Goal: Transaction & Acquisition: Purchase product/service

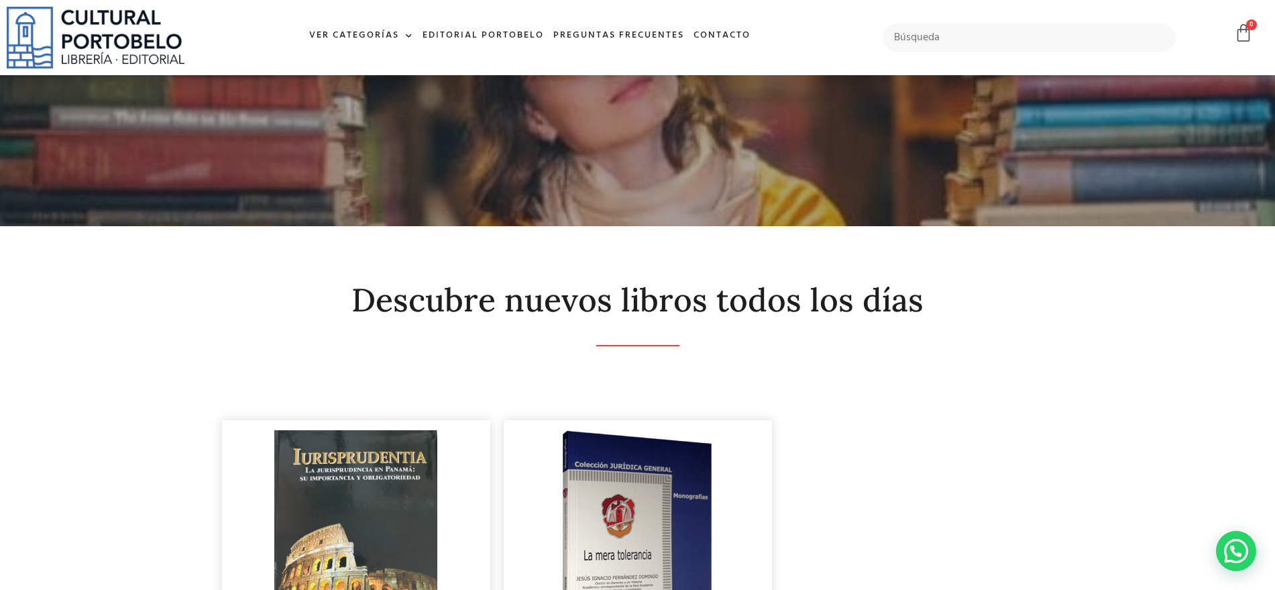
scroll to position [335, 0]
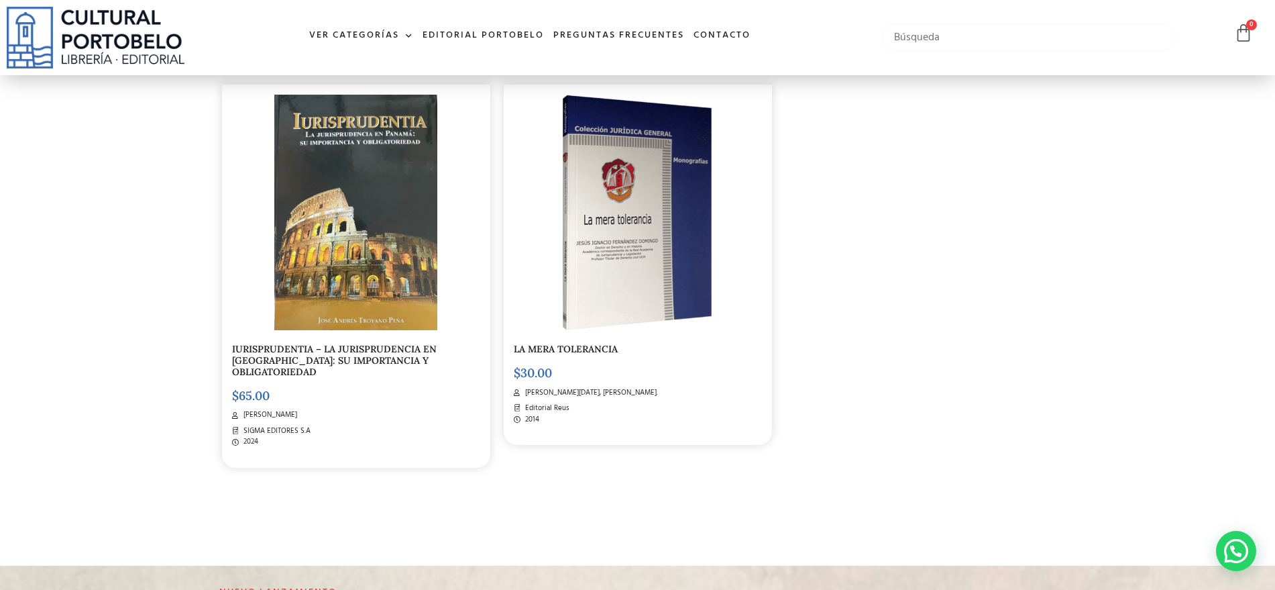
click at [974, 36] on input "text" at bounding box center [1030, 37] width 294 height 28
click at [958, 34] on input "[PERSON_NAME]" at bounding box center [1030, 37] width 294 height 28
type input "[PERSON_NAME]"
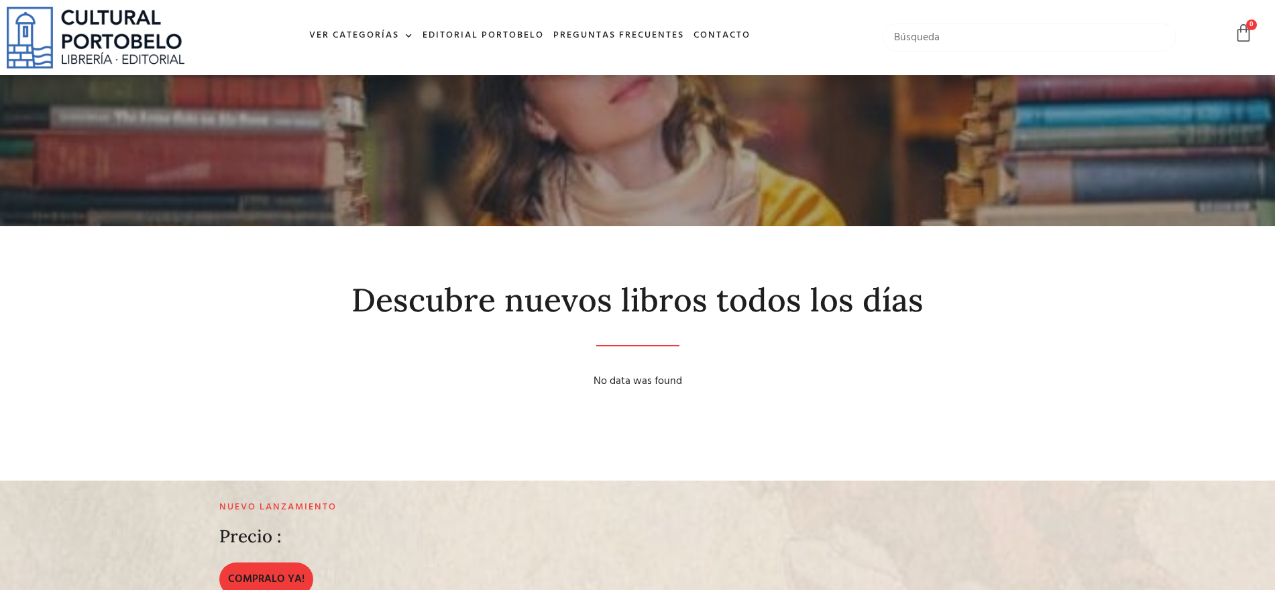
drag, startPoint x: 957, startPoint y: 34, endPoint x: 883, endPoint y: 37, distance: 73.9
click at [883, 37] on input "text" at bounding box center [1030, 37] width 294 height 28
type input "procesal civil"
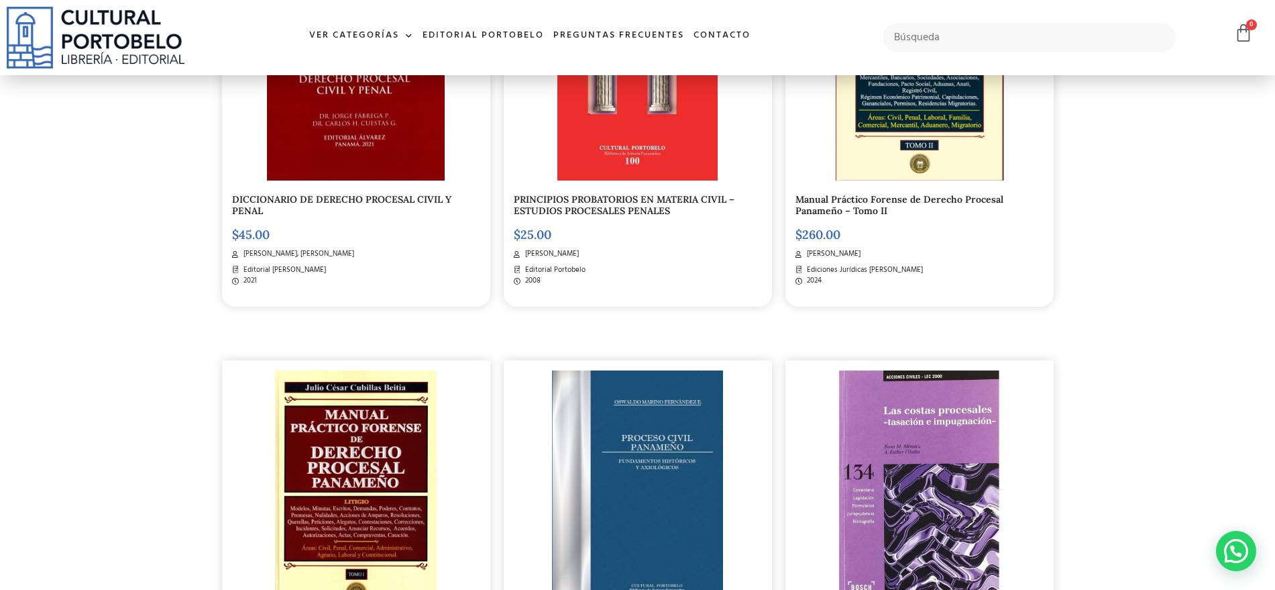
scroll to position [377, 0]
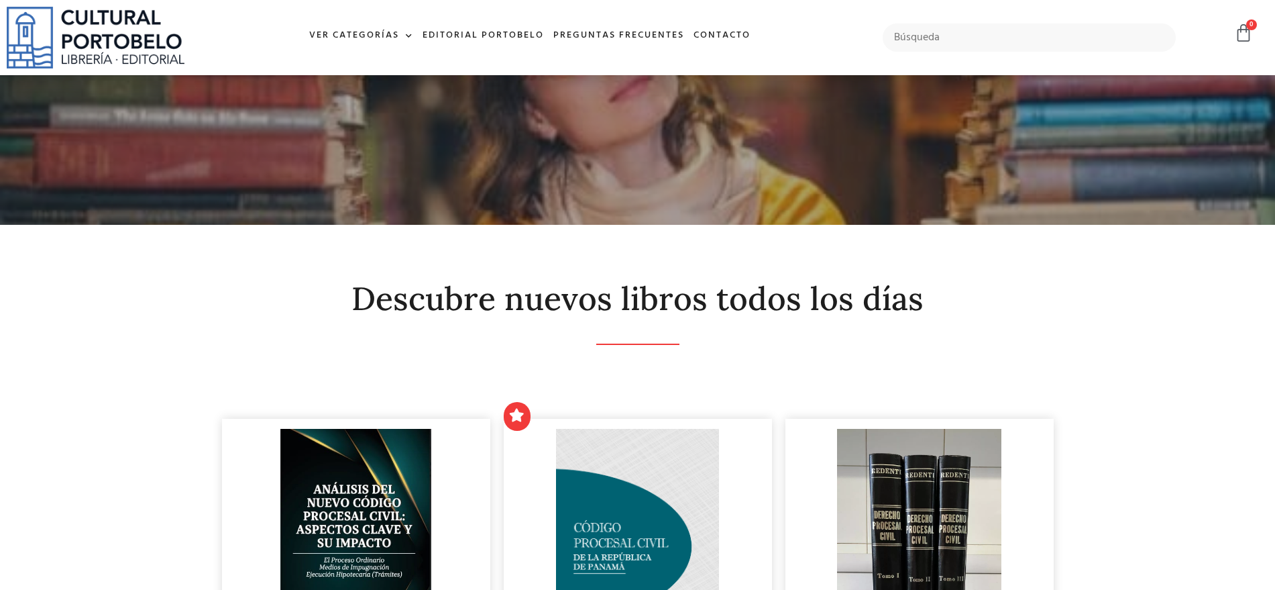
scroll to position [253, 0]
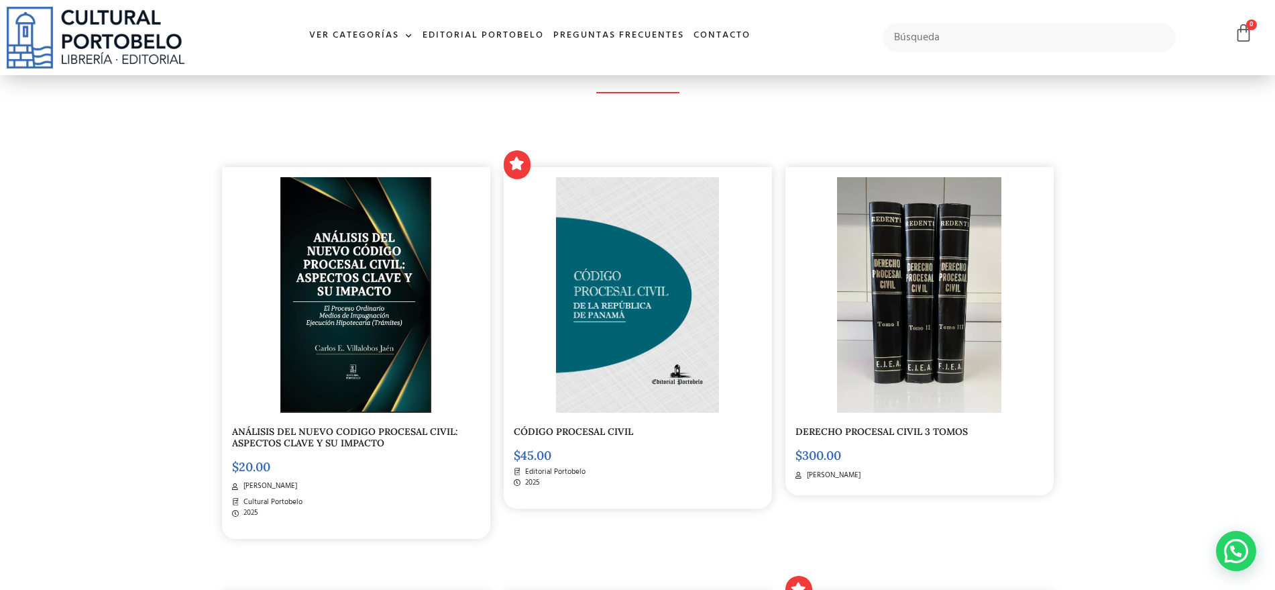
click at [296, 446] on link "ANÁLISIS DEL NUEVO CODIGO PROCESAL CIVIL: ASPECTOS CLAVE Y SU IMPACTO" at bounding box center [345, 436] width 226 height 23
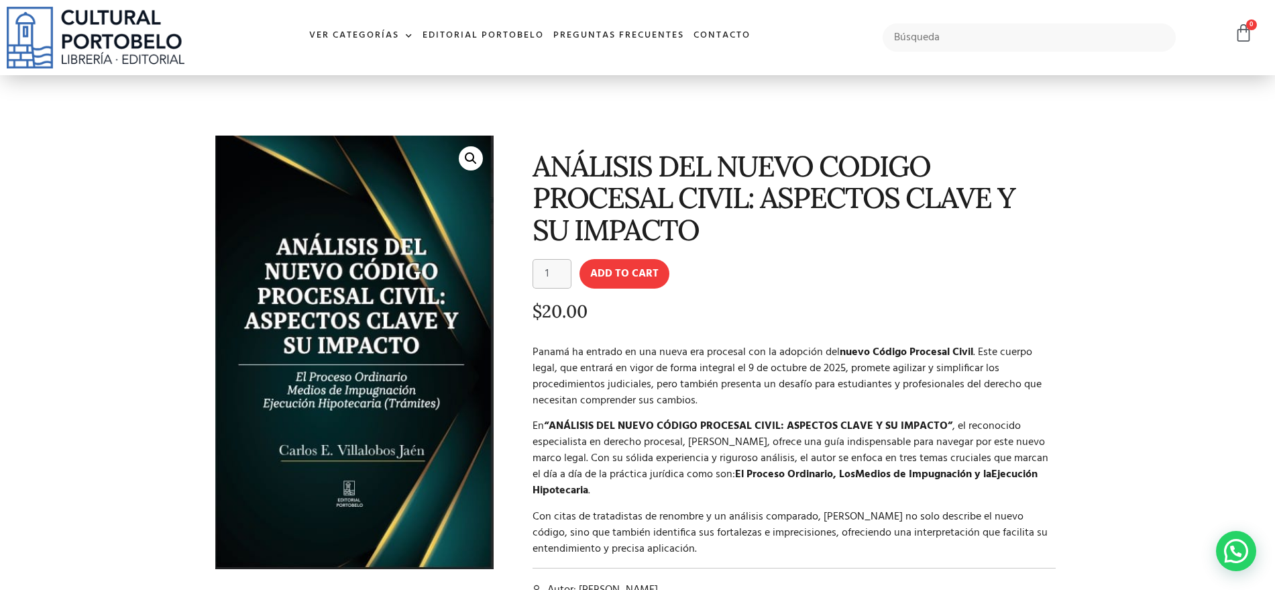
click at [81, 38] on img at bounding box center [96, 38] width 178 height 62
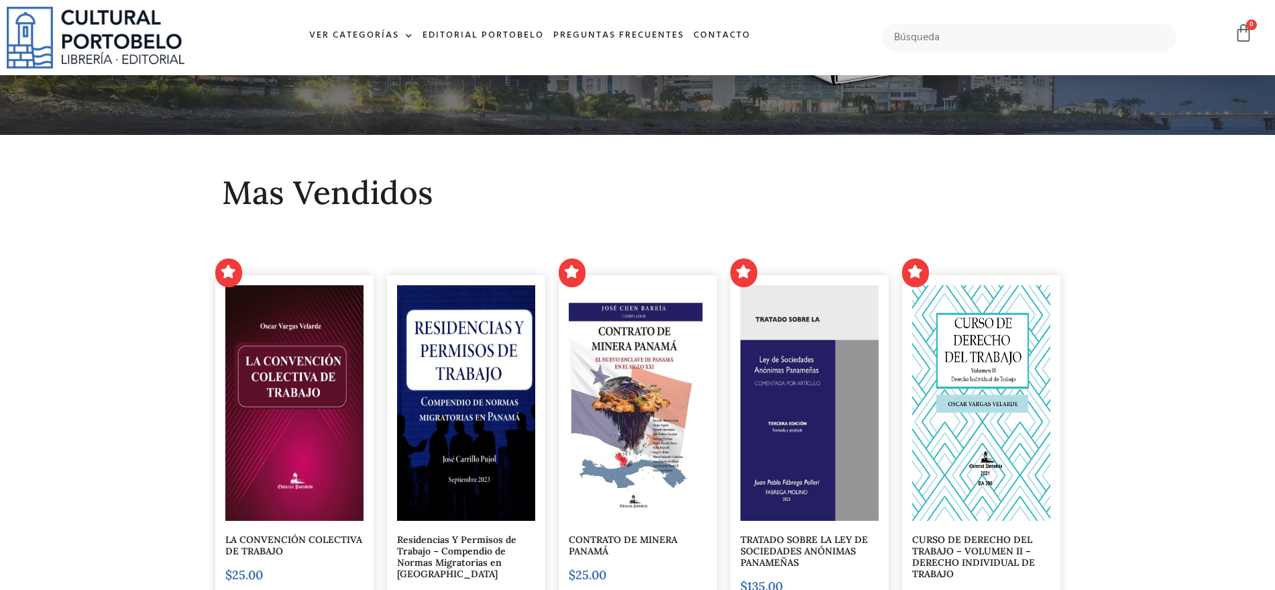
scroll to position [335, 0]
